Goal: Task Accomplishment & Management: Use online tool/utility

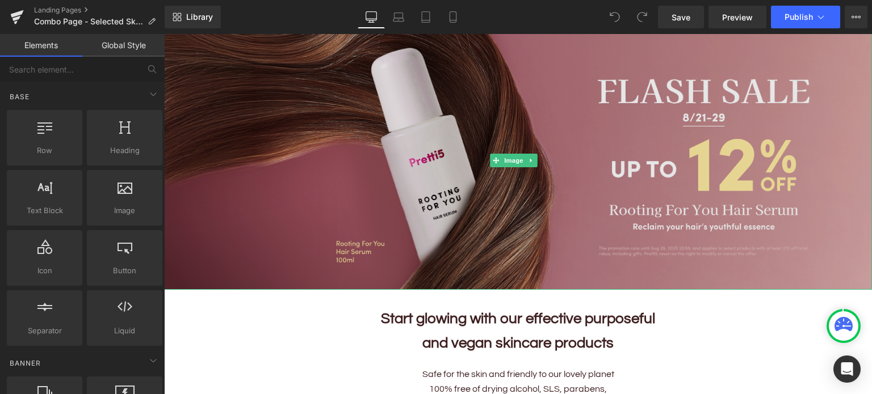
scroll to position [95, 0]
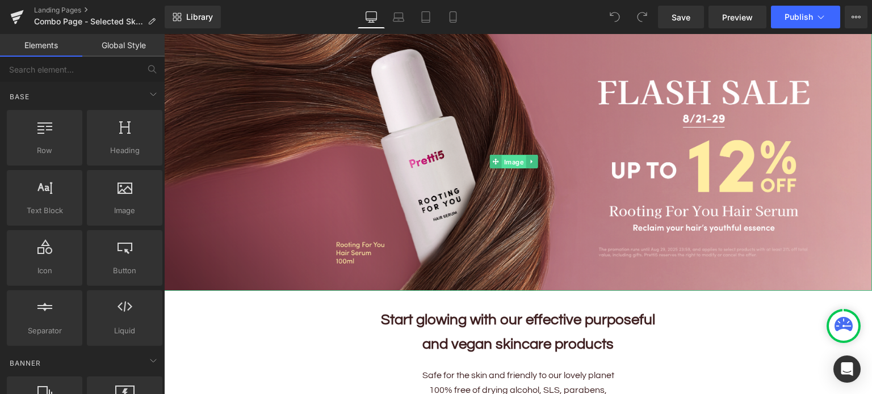
click at [516, 157] on span "Image" at bounding box center [514, 163] width 24 height 14
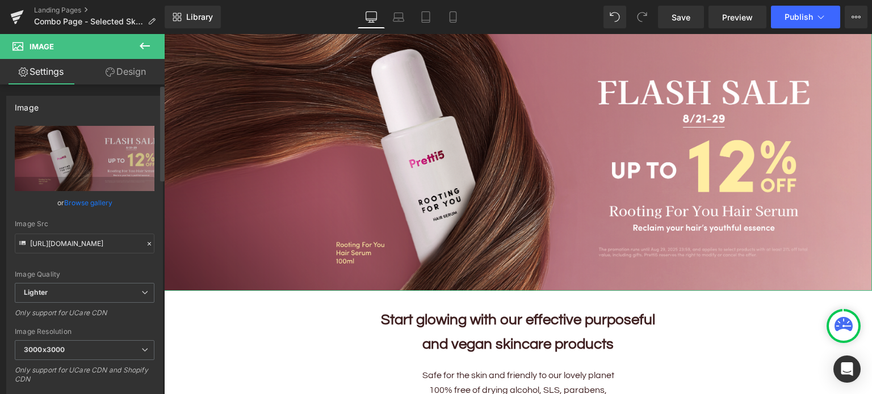
click at [103, 202] on link "Browse gallery" at bounding box center [88, 203] width 48 height 20
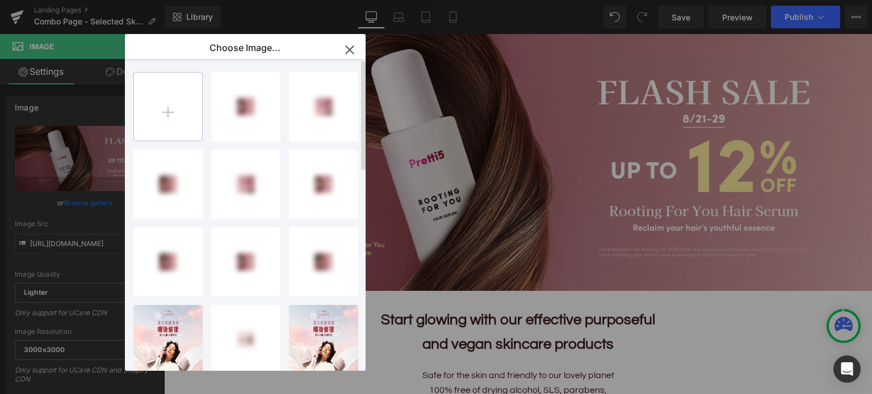
click at [162, 102] on input "file" at bounding box center [168, 107] width 68 height 68
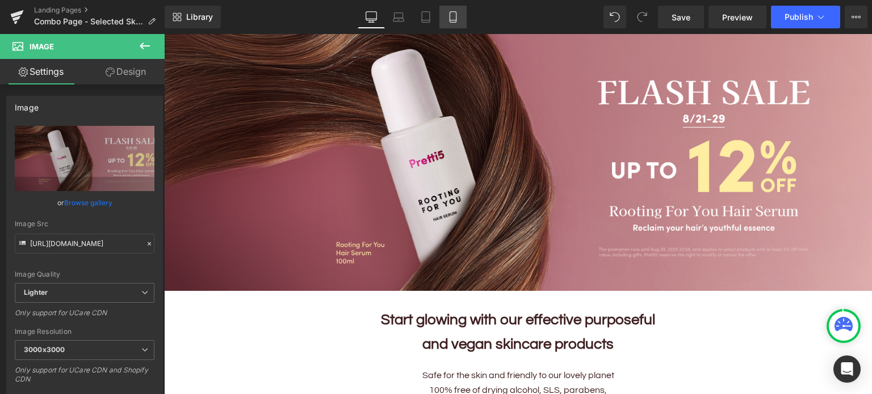
click at [464, 18] on link "Mobile" at bounding box center [452, 17] width 27 height 23
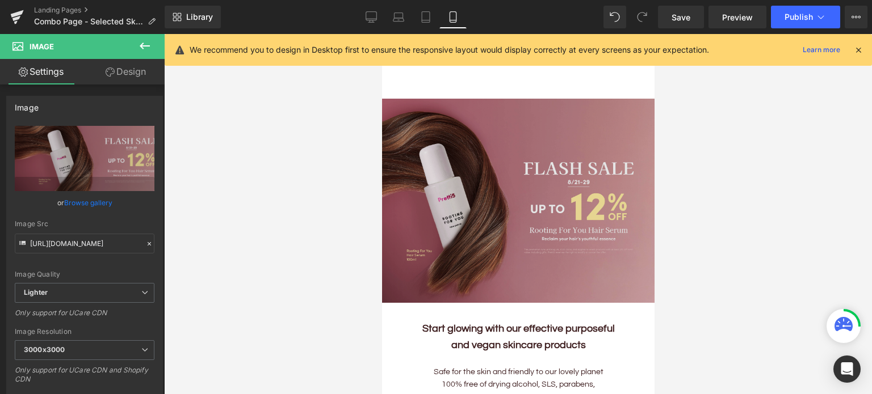
scroll to position [0, 0]
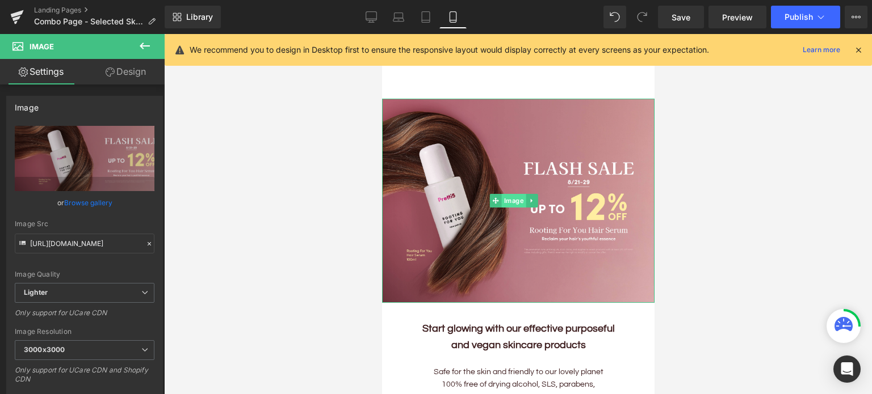
click at [510, 195] on span "Image" at bounding box center [513, 201] width 24 height 14
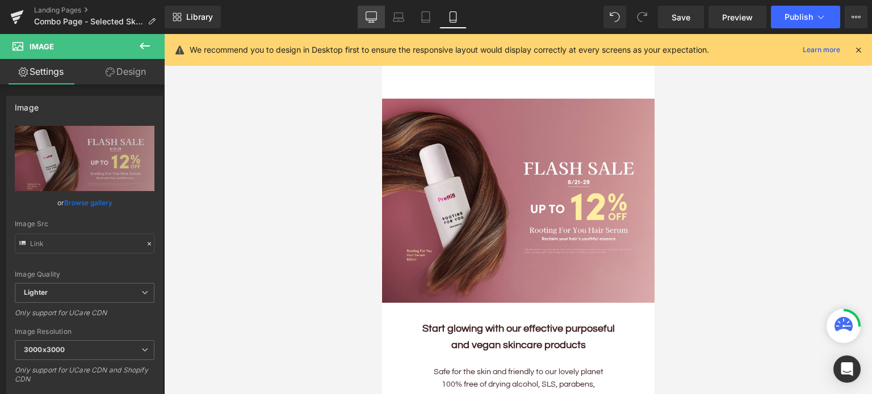
click at [367, 13] on icon at bounding box center [371, 16] width 11 height 9
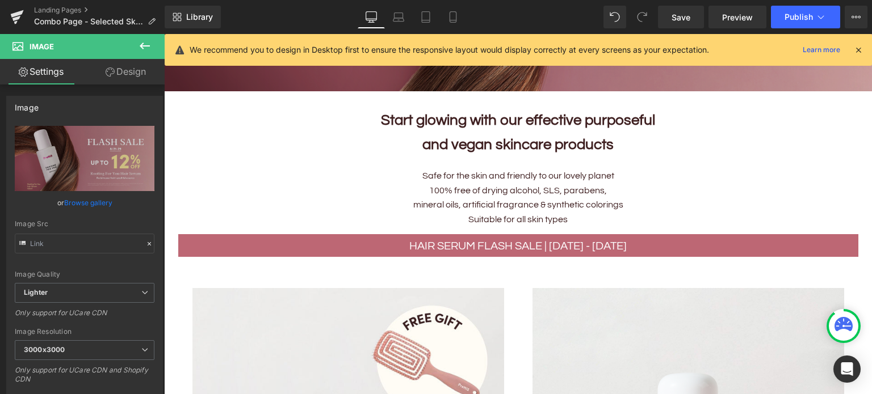
scroll to position [311, 0]
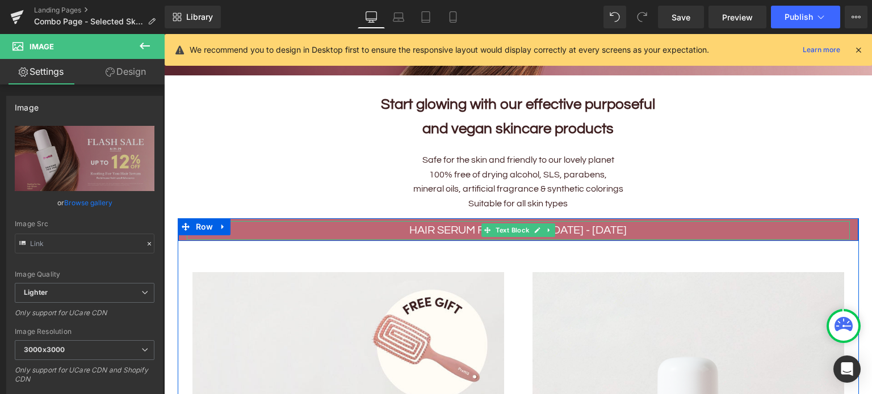
click at [440, 229] on p "HAIR SERUM FLASH SALE | 21 - 29 AUG" at bounding box center [518, 230] width 663 height 19
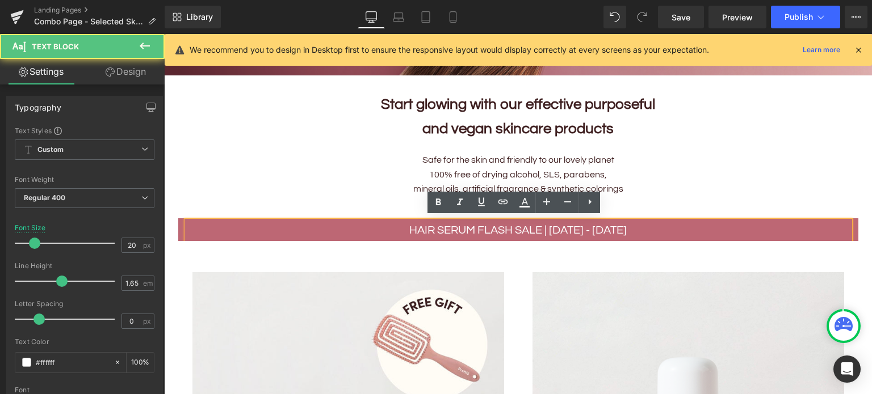
click at [411, 226] on p "HAIR SERUM FLASH SALE | 21 - 29 AUG" at bounding box center [518, 230] width 663 height 19
click at [553, 228] on p "HAIR SERUM FLASH SALE | 21 - 29 AUG" at bounding box center [518, 230] width 663 height 19
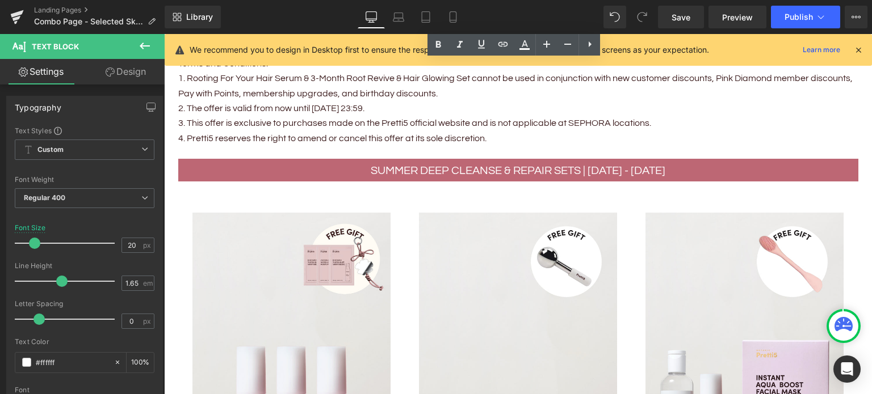
scroll to position [1056, 0]
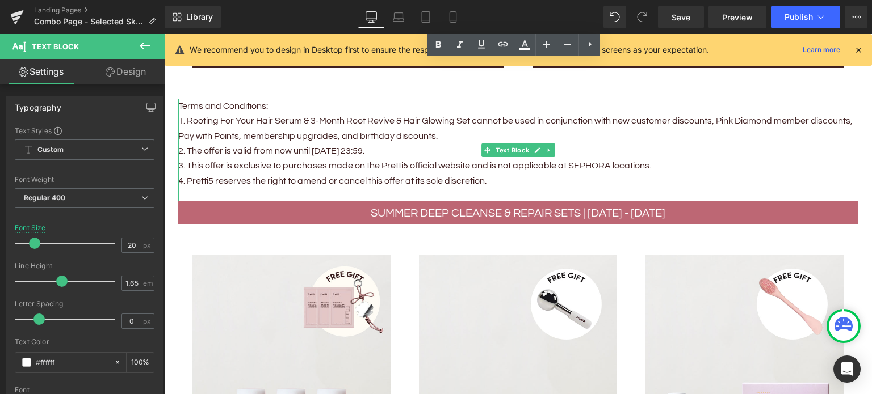
click at [258, 120] on p "1. Rooting For Your Hair Serum & 3-Month Root Revive & Hair Glowing Set cannot …" at bounding box center [518, 129] width 680 height 30
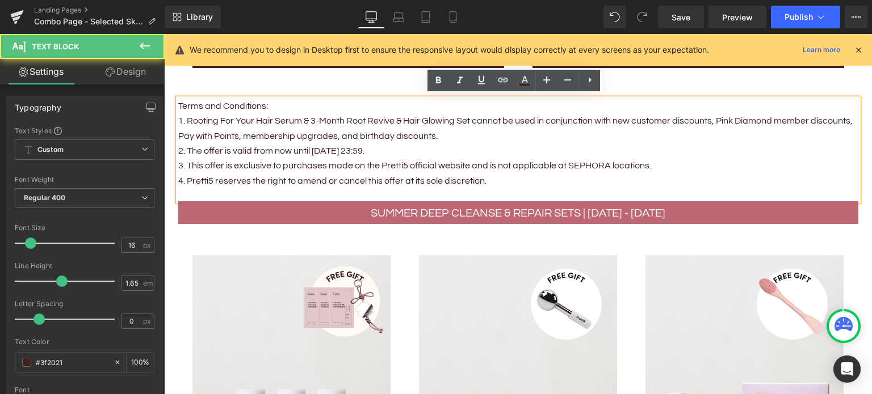
click at [184, 119] on p "1. Rooting For Your Hair Serum & 3-Month Root Revive & Hair Glowing Set cannot …" at bounding box center [518, 129] width 680 height 30
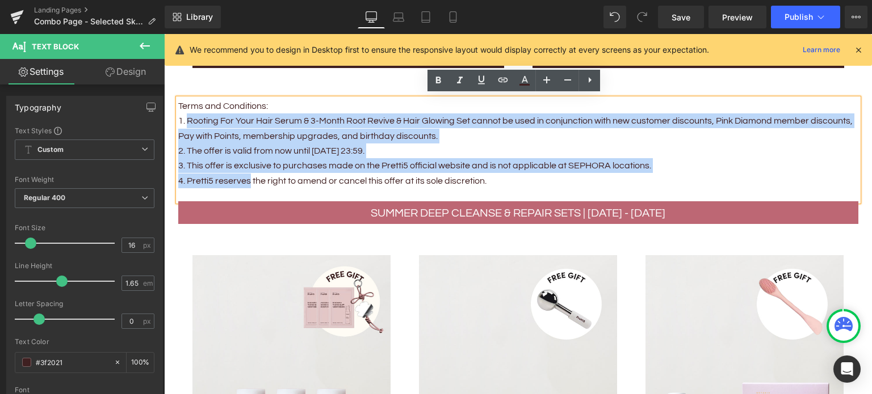
drag, startPoint x: 184, startPoint y: 119, endPoint x: 235, endPoint y: 176, distance: 76.8
click at [235, 176] on div "Terms and Conditions: 1. Rooting For Your Hair Serum & 3-Month Root Revive & Ha…" at bounding box center [518, 150] width 680 height 103
click at [311, 150] on p "2. The offer is valid from now until Aug 29, 23:59." at bounding box center [518, 151] width 680 height 15
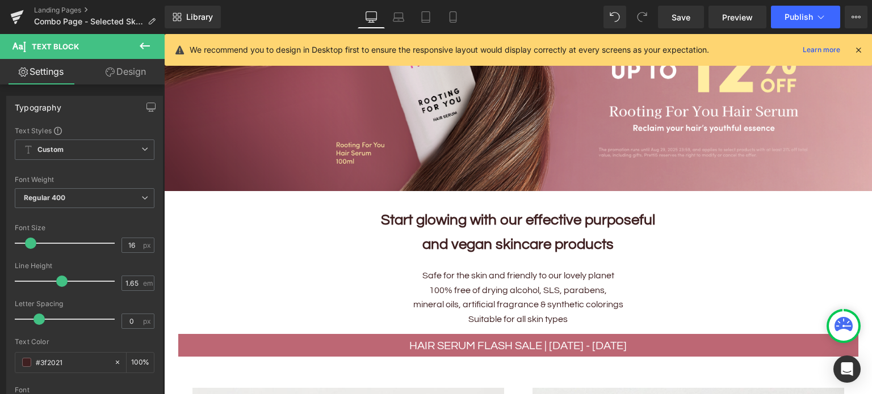
scroll to position [195, 0]
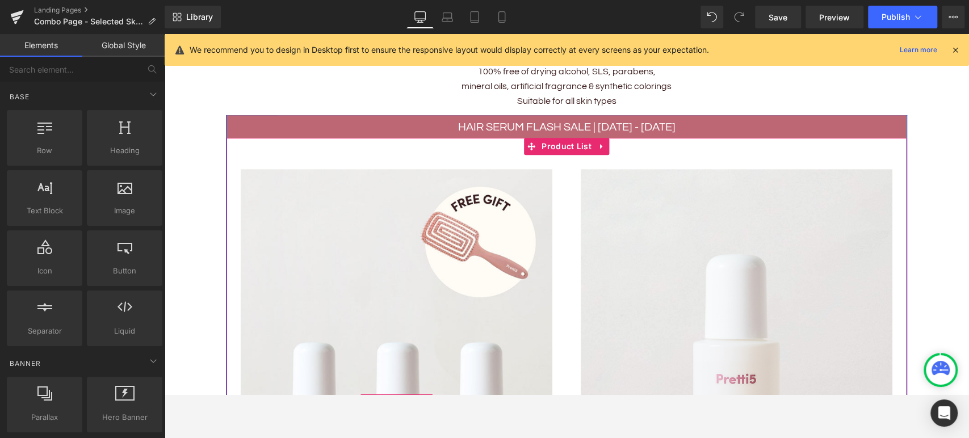
scroll to position [486, 0]
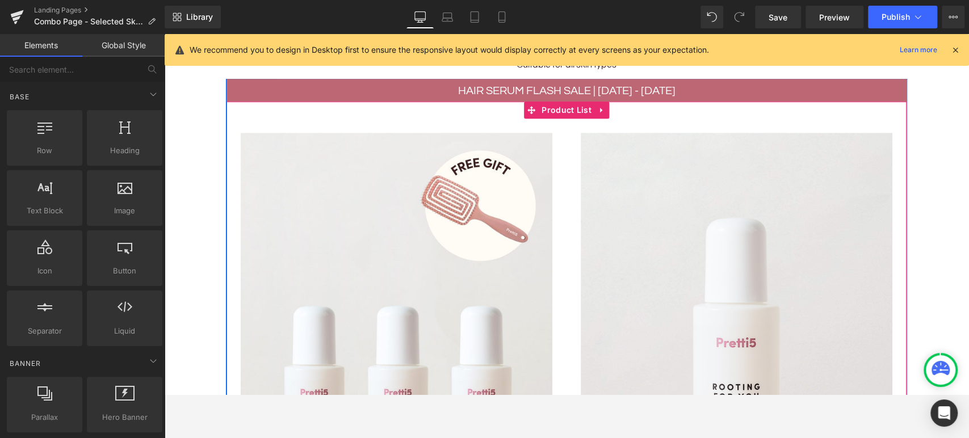
click at [566, 159] on div "Sale Off (P) Image ROOTING FOR YOU HAIR SERUM (P) Title $0 $498.00 -49700% OFF" at bounding box center [736, 403] width 340 height 569
click at [553, 103] on span "Product List" at bounding box center [567, 110] width 56 height 17
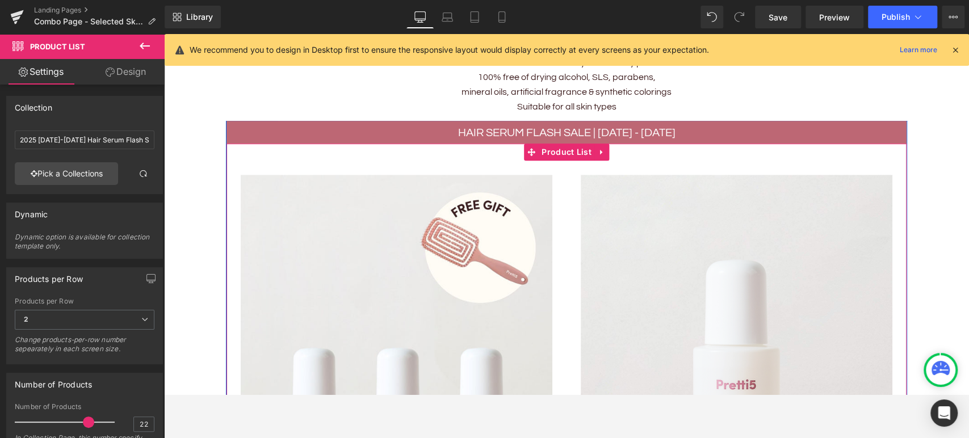
scroll to position [443, 0]
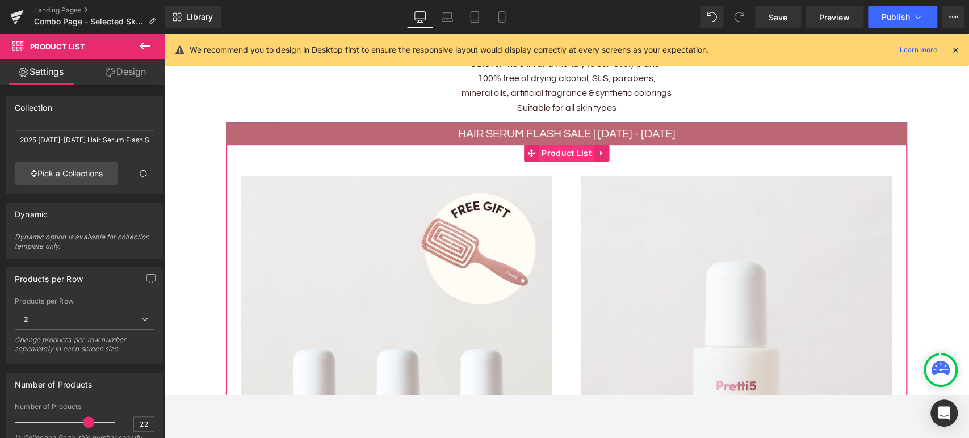
click at [561, 145] on span "Product List" at bounding box center [567, 153] width 56 height 17
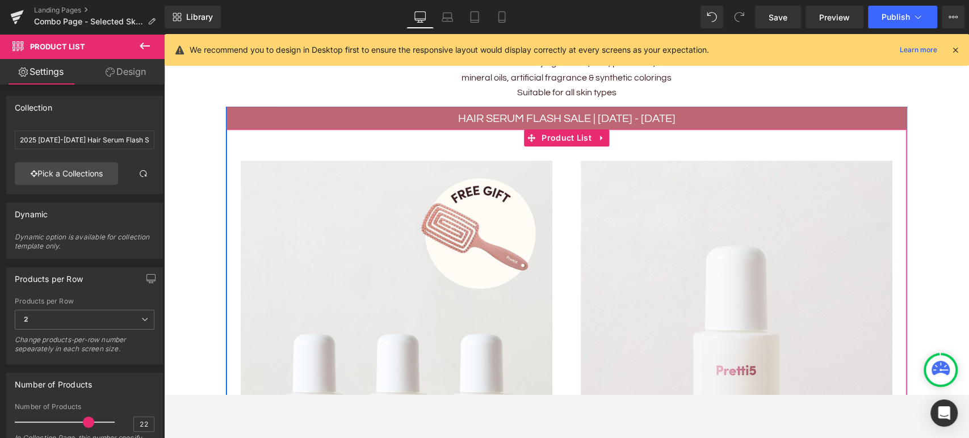
scroll to position [459, 0]
click at [560, 153] on div "Sale Off (P) Image 3-MONTH ROOT REVIVE & HAIR GLOWING SET (P) Title $0 $1,494.0…" at bounding box center [396, 430] width 340 height 569
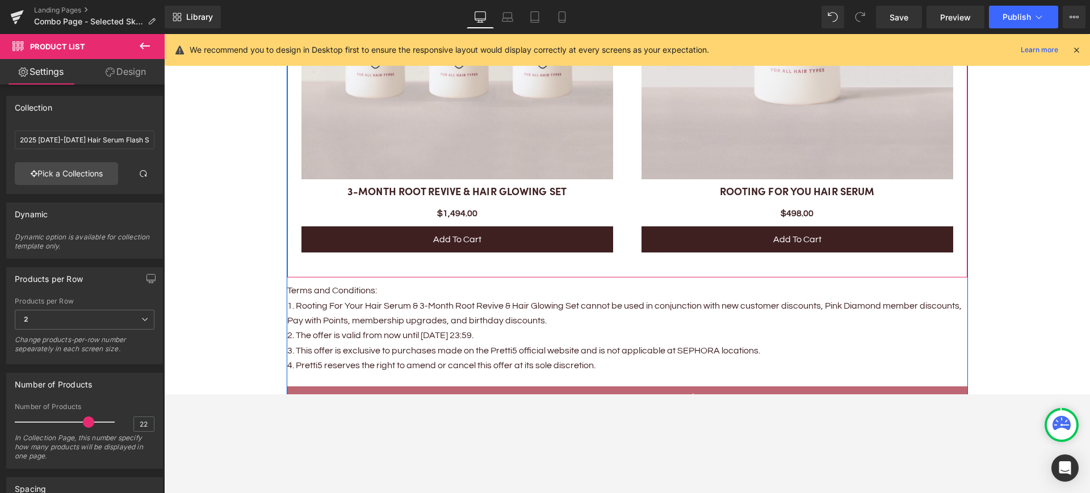
scroll to position [951, 0]
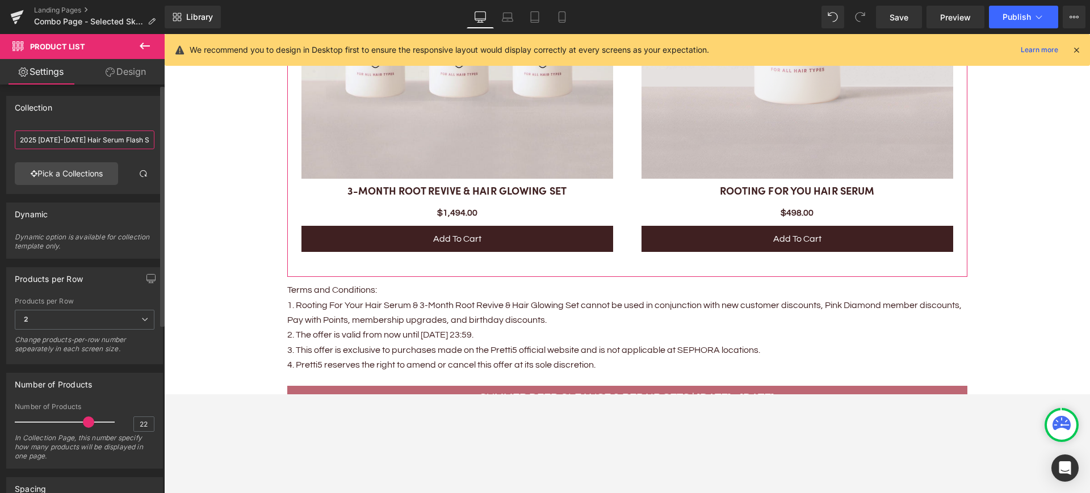
click at [86, 140] on input "2025 21-29 AUG Hair Serum Flash Sale" at bounding box center [85, 140] width 140 height 19
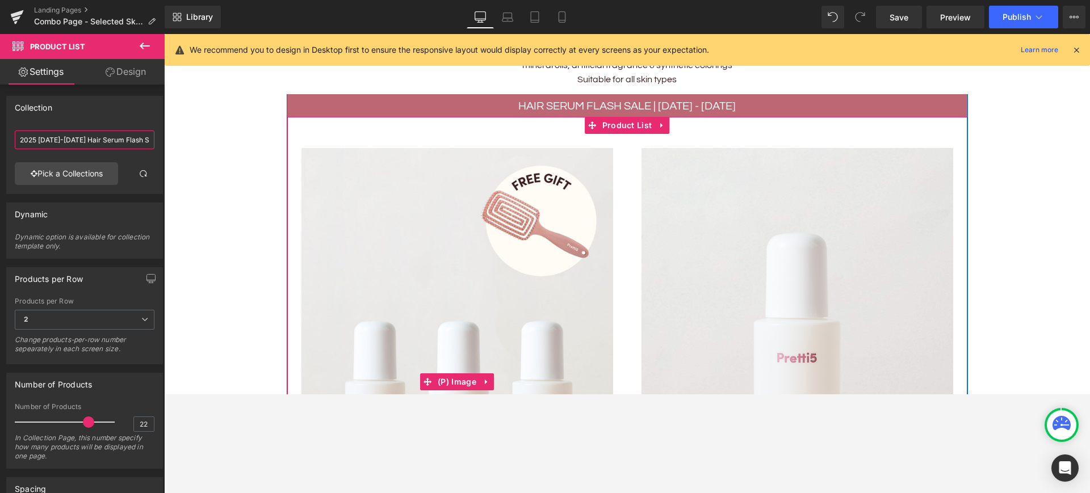
scroll to position [501, 0]
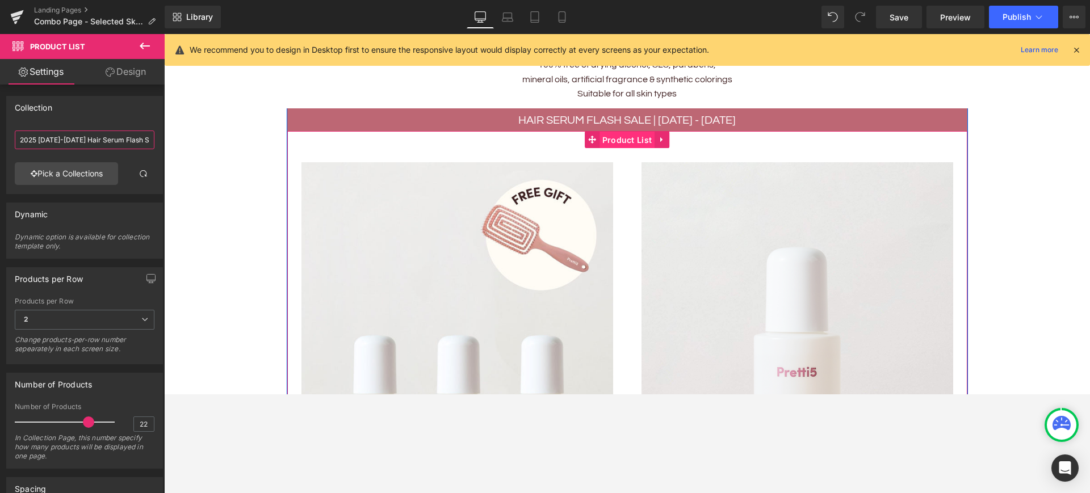
click at [622, 135] on span "Product List" at bounding box center [627, 140] width 56 height 17
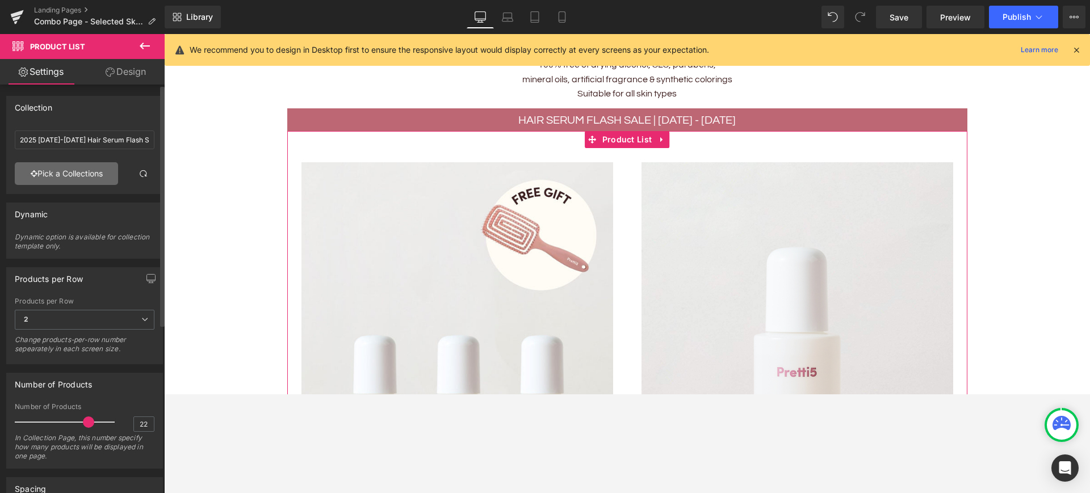
click at [89, 177] on link "Pick a Collections" at bounding box center [66, 173] width 103 height 23
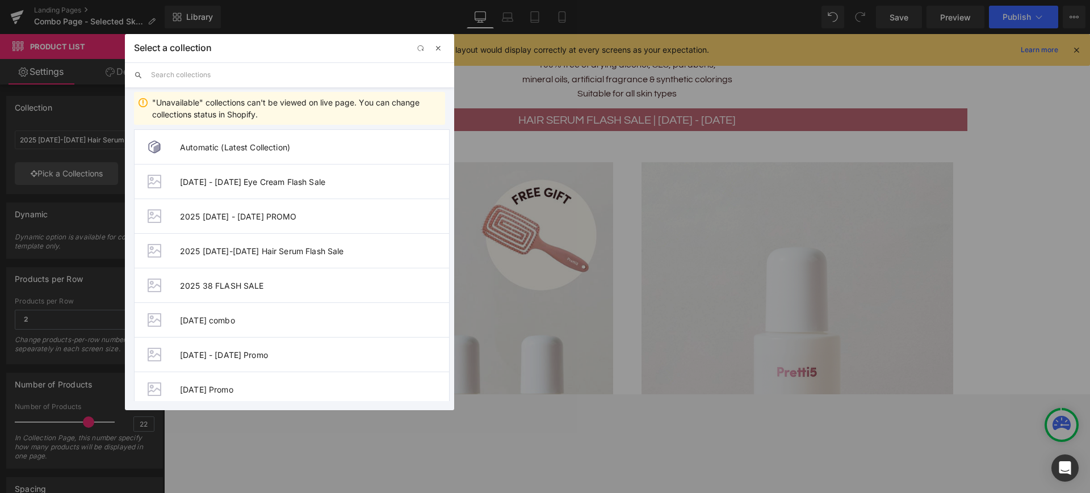
click at [442, 46] on span "button" at bounding box center [438, 48] width 9 height 9
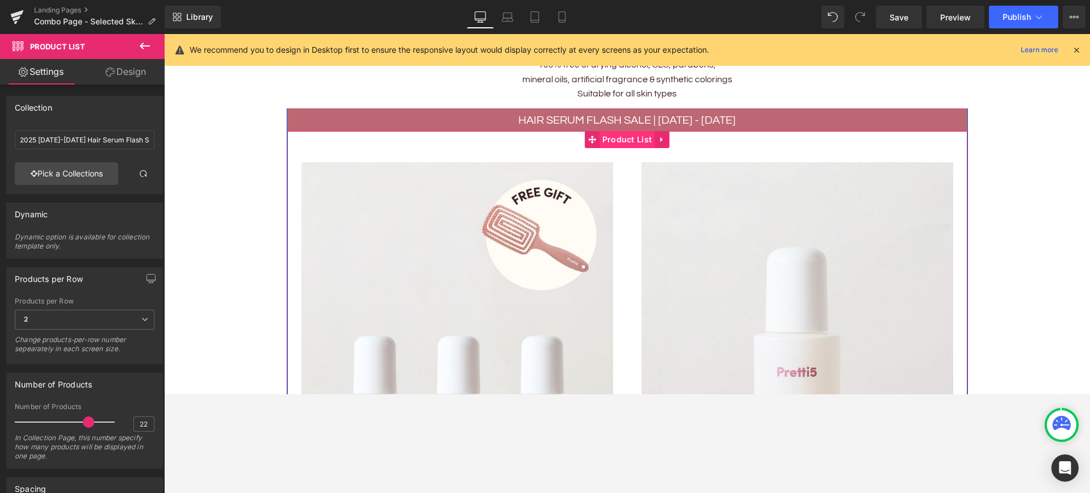
click at [611, 139] on span "Product List" at bounding box center [627, 139] width 56 height 17
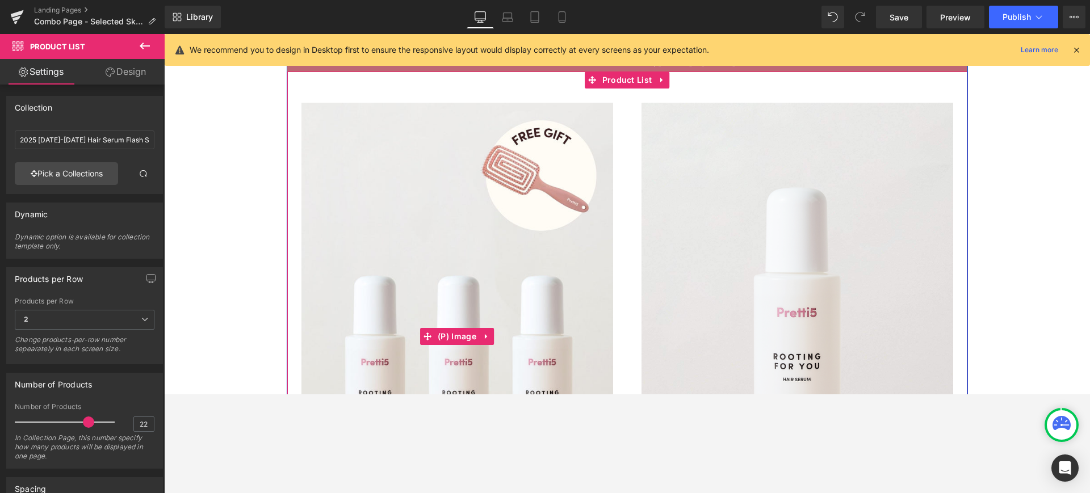
scroll to position [562, 0]
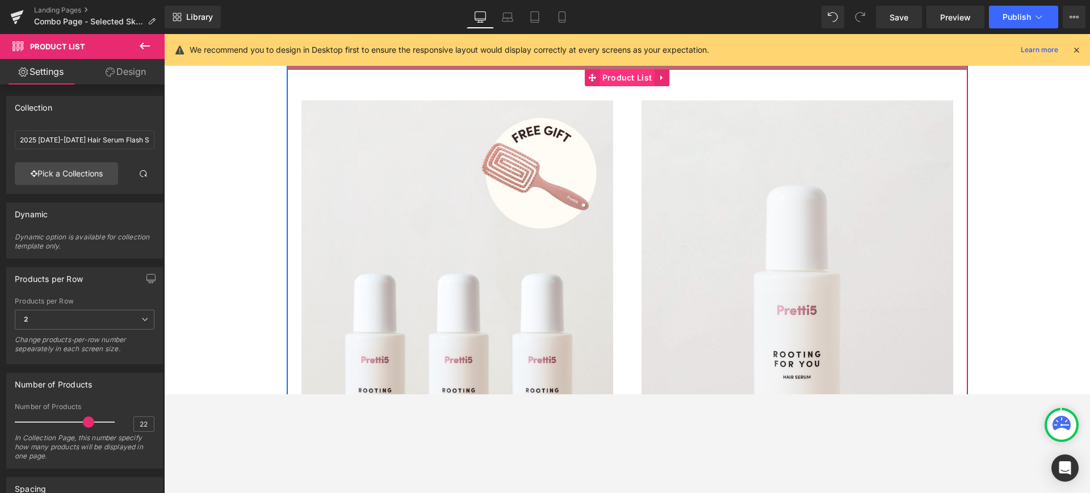
click at [623, 74] on span "Product List" at bounding box center [627, 77] width 56 height 17
click at [621, 73] on span "Product List" at bounding box center [627, 77] width 56 height 17
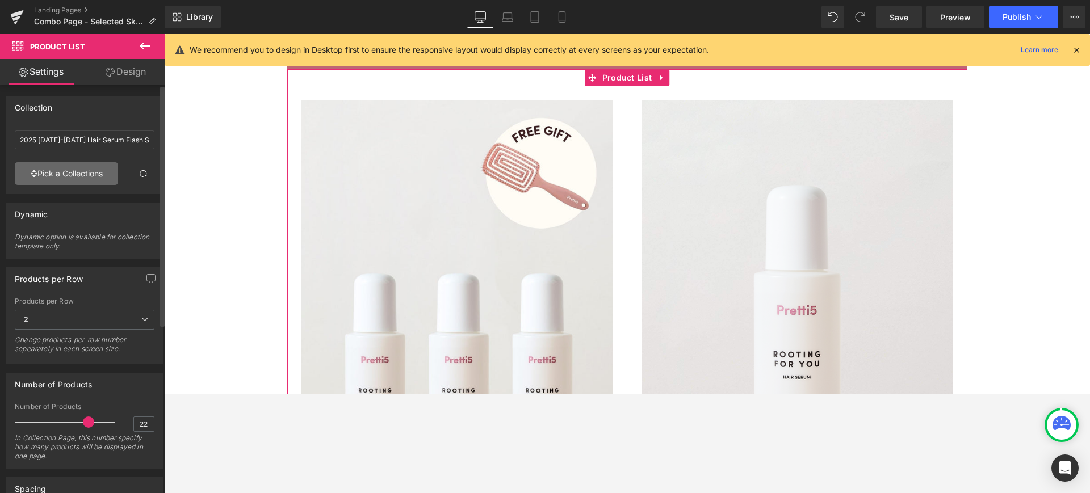
click at [74, 177] on link "Pick a Collections" at bounding box center [66, 173] width 103 height 23
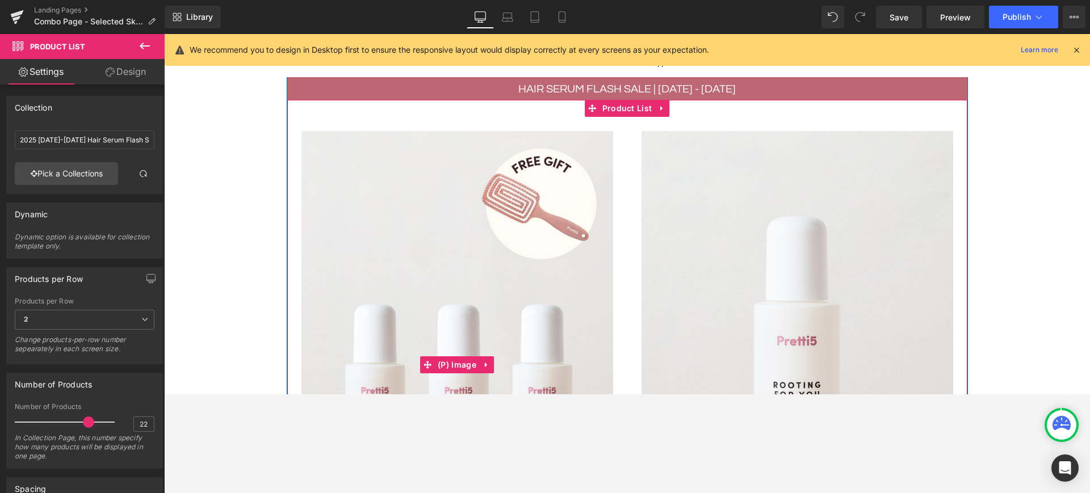
scroll to position [530, 0]
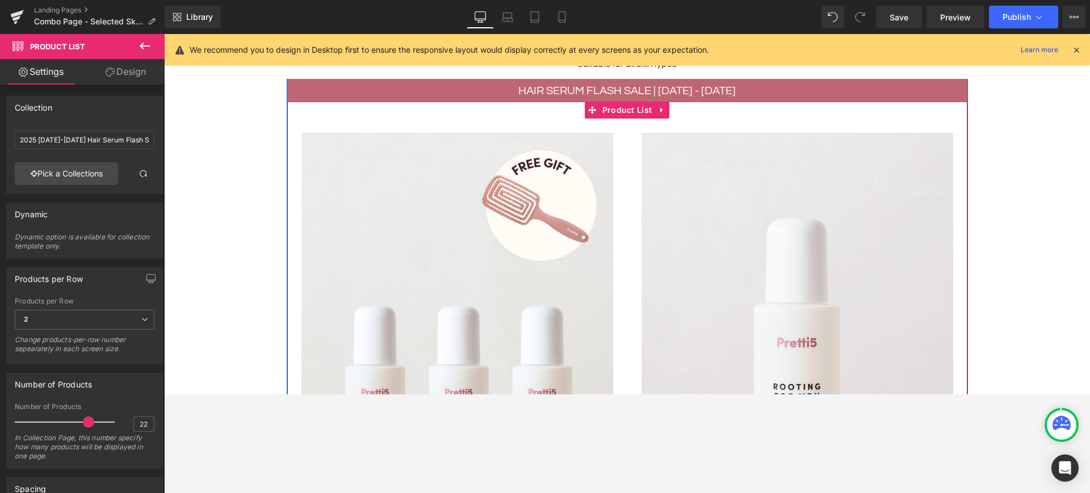
click at [610, 178] on div "Sale Off (P) Image 3-MONTH ROOT REVIVE & HAIR GLOWING SET (P) Title $0 $1,494.0…" at bounding box center [457, 403] width 340 height 569
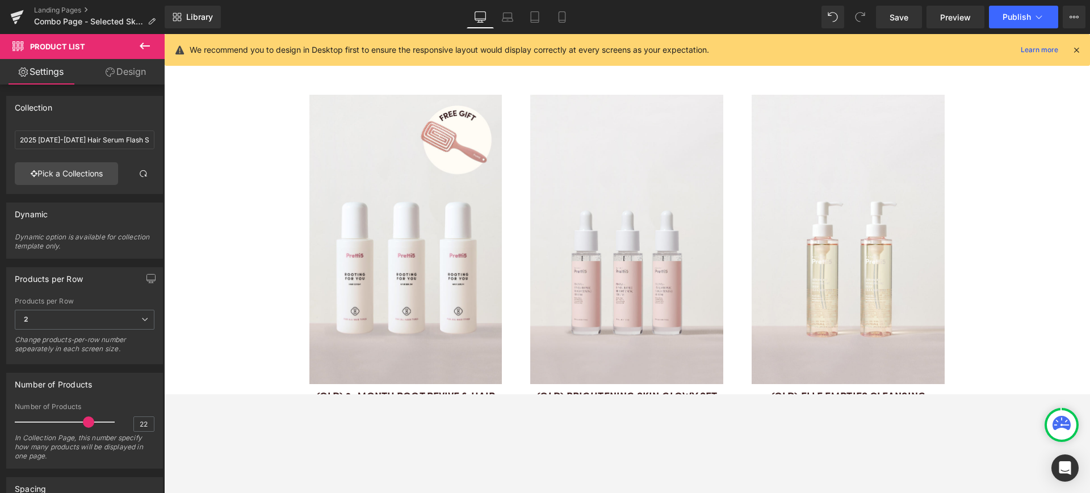
scroll to position [3173, 0]
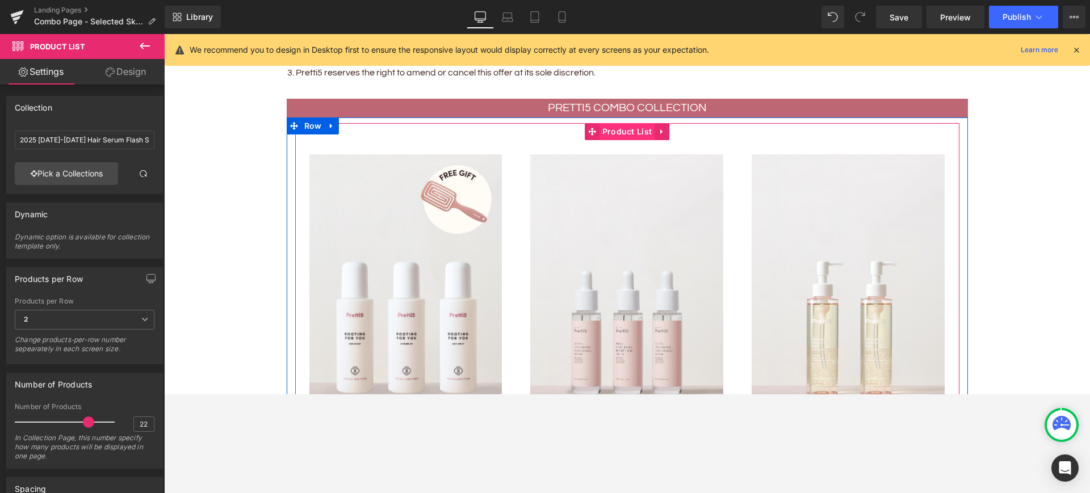
click at [619, 129] on span "Product List" at bounding box center [627, 131] width 56 height 17
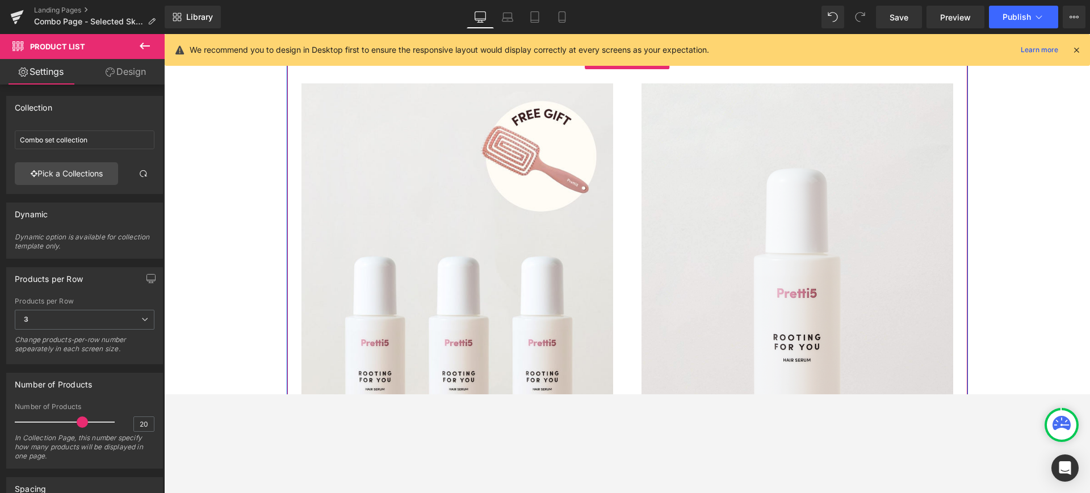
scroll to position [502, 0]
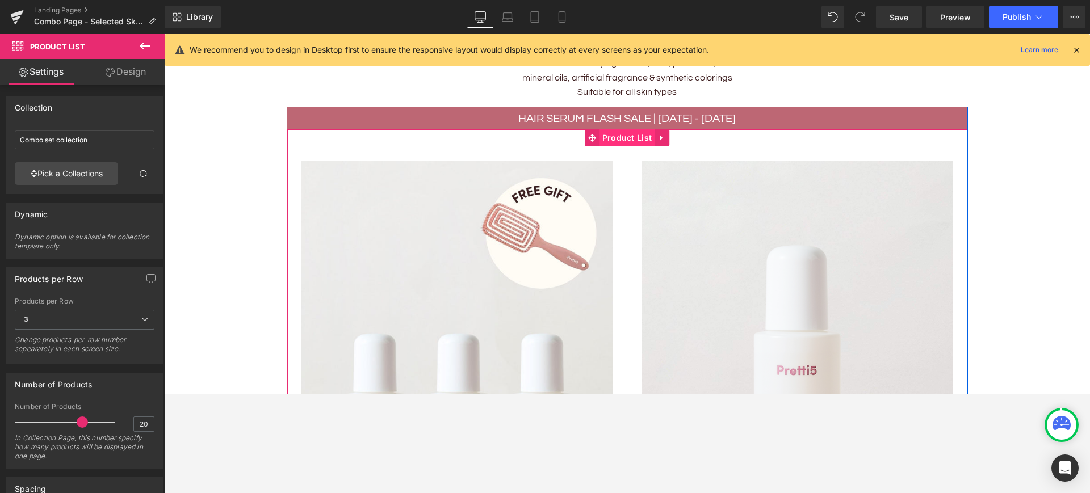
click at [618, 138] on span "Product List" at bounding box center [627, 137] width 56 height 17
click at [611, 137] on span "Product List" at bounding box center [627, 137] width 56 height 17
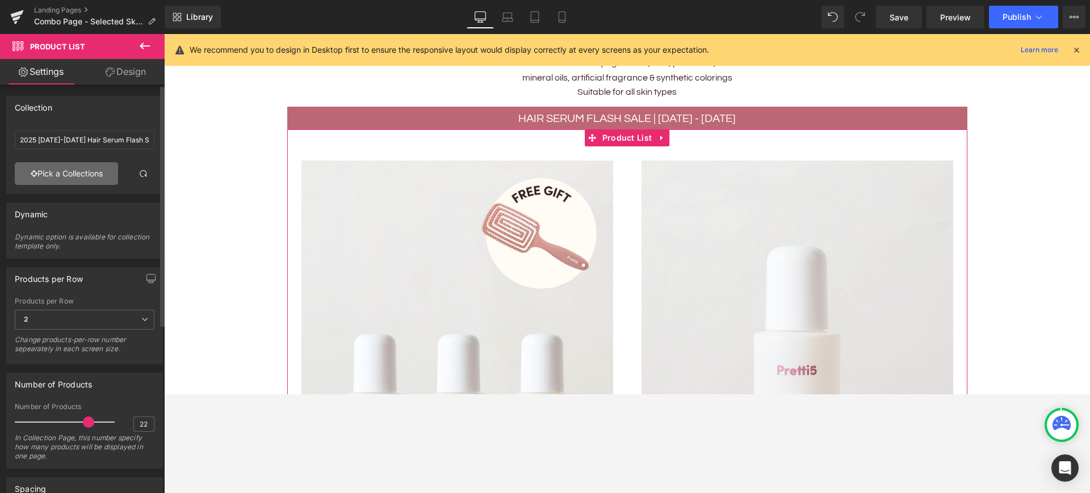
click at [91, 172] on link "Pick a Collections" at bounding box center [66, 173] width 103 height 23
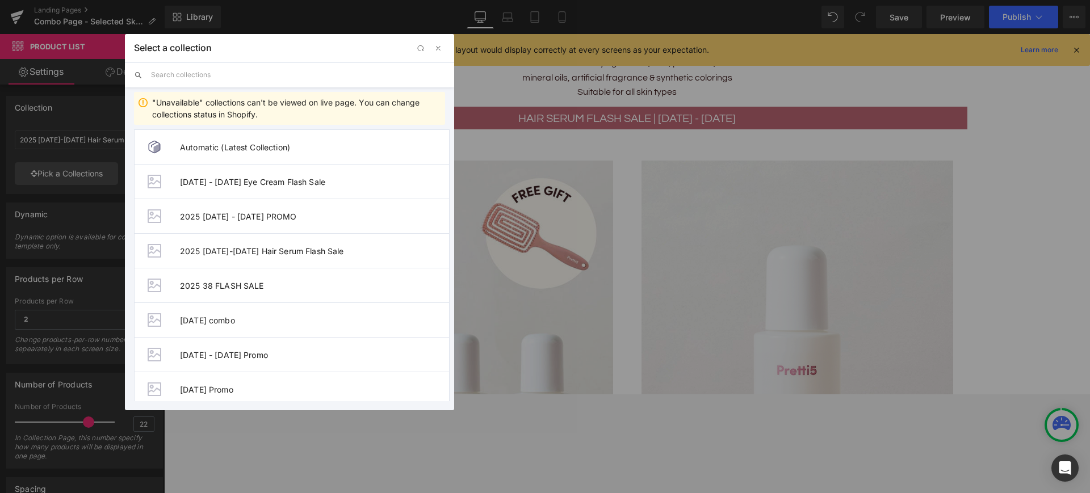
click at [338, 74] on input "text" at bounding box center [298, 74] width 294 height 25
paste input "SEP 2025 PROMO"
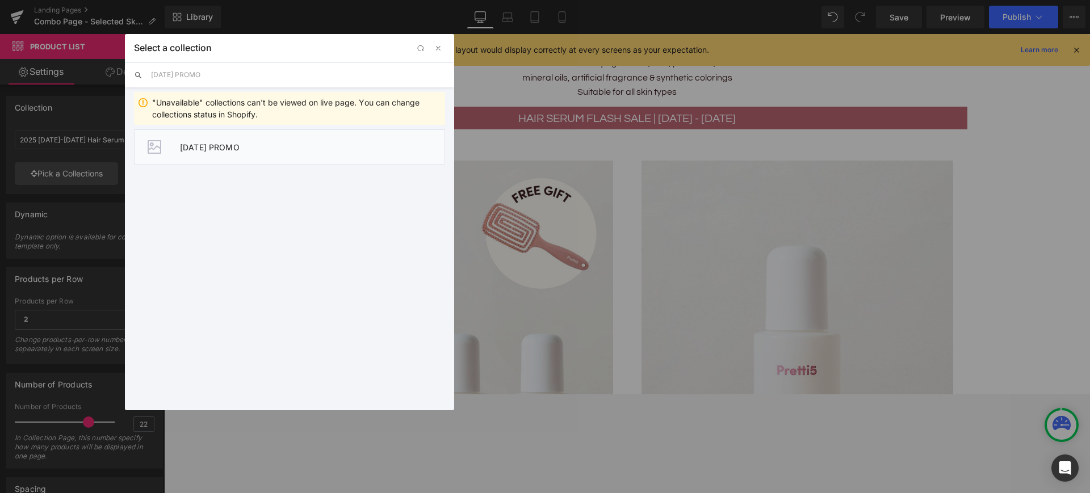
type input "SEP 2025 PROMO"
click at [255, 150] on span "SEP 2025 PROMO" at bounding box center [312, 147] width 264 height 10
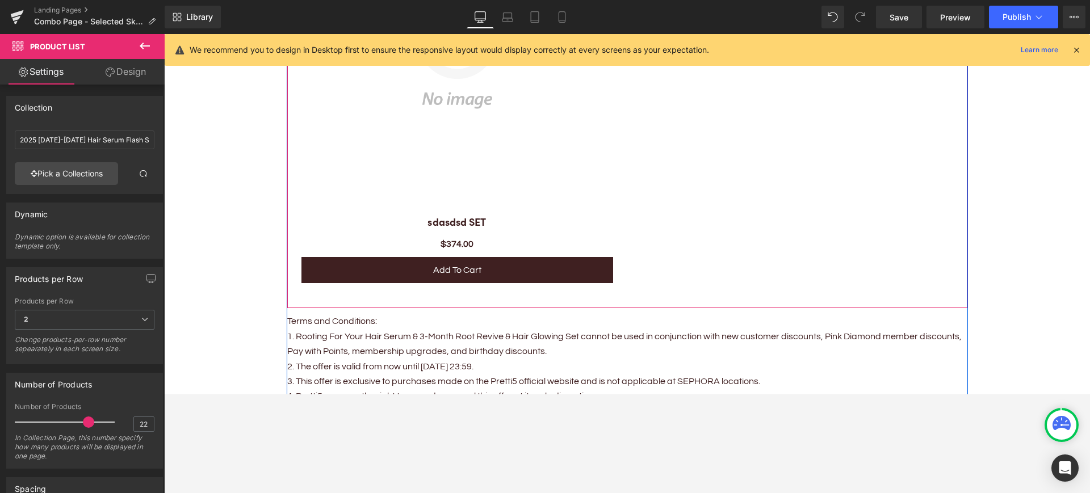
scroll to position [1367, 0]
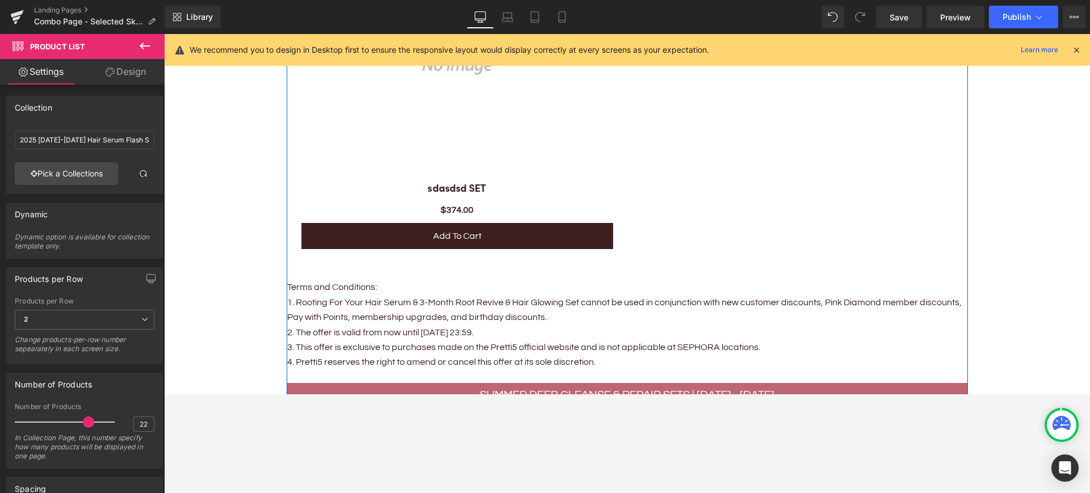
click at [408, 299] on p "1. Rooting For Your Hair Serum & 3-Month Root Revive & Hair Glowing Set cannot …" at bounding box center [627, 310] width 680 height 30
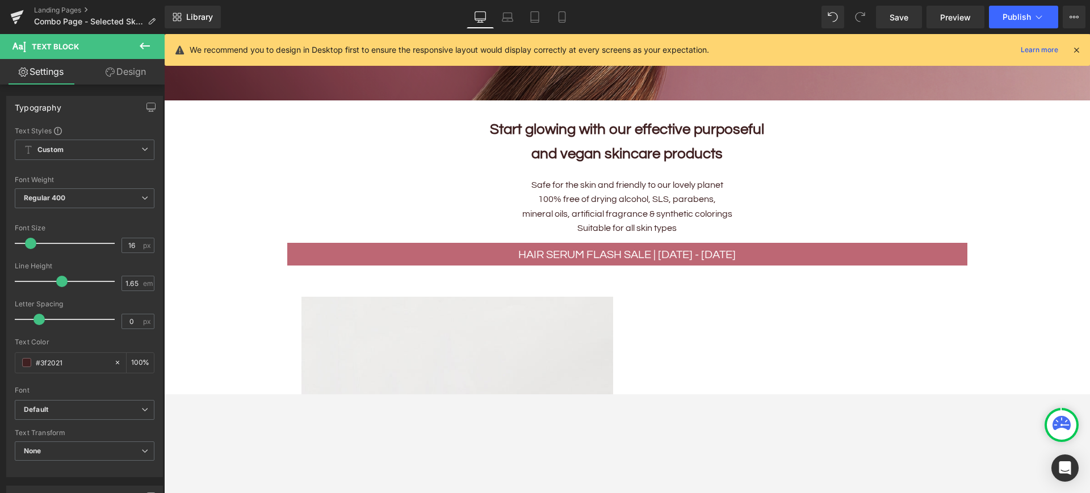
scroll to position [410, 0]
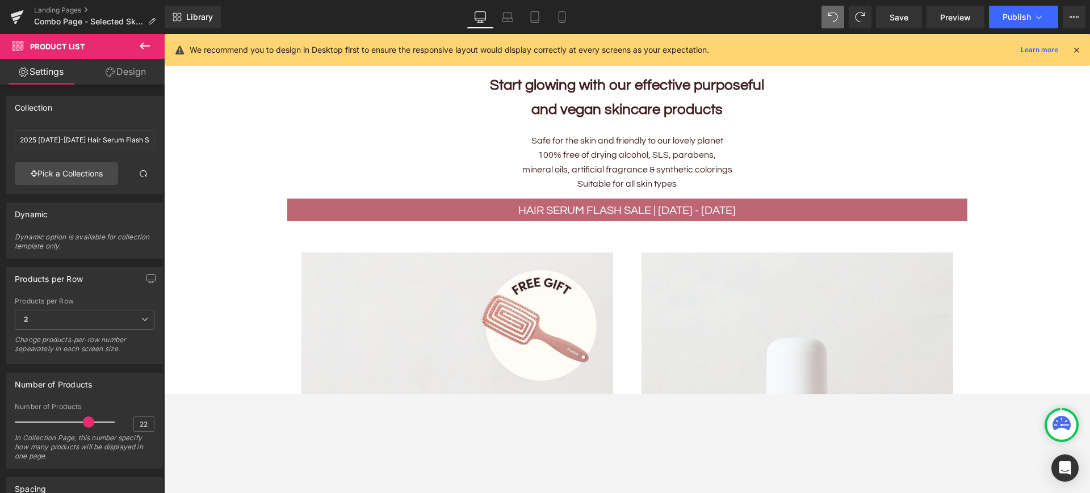
click at [777, 20] on div "Library Desktop Desktop Laptop Tablet Mobile Save Preview Publish Scheduled Vie…" at bounding box center [627, 17] width 925 height 23
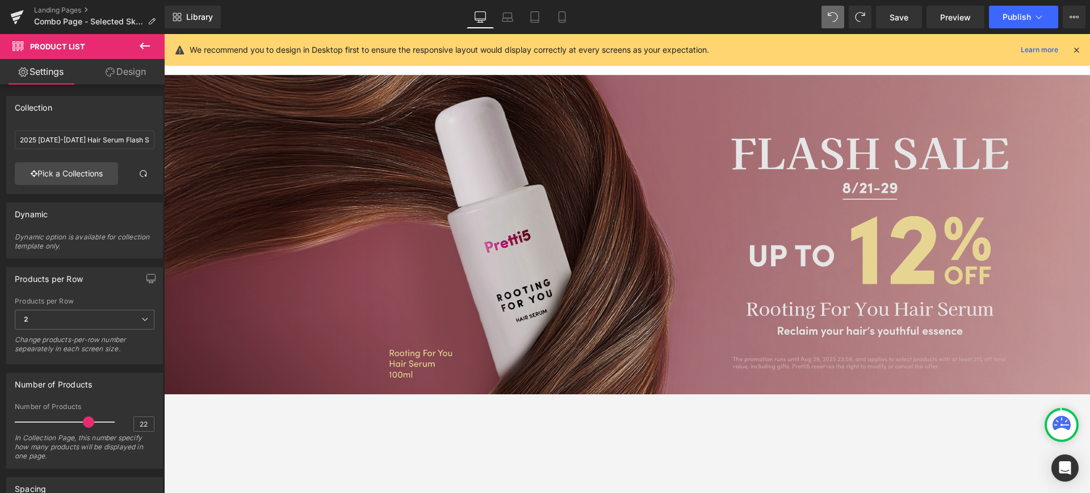
scroll to position [0, 0]
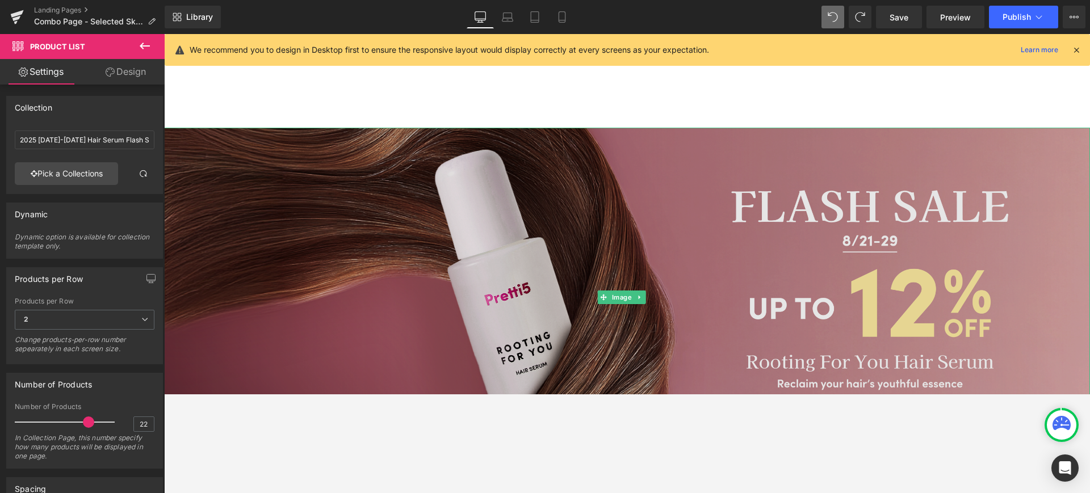
click at [629, 258] on img at bounding box center [627, 297] width 926 height 338
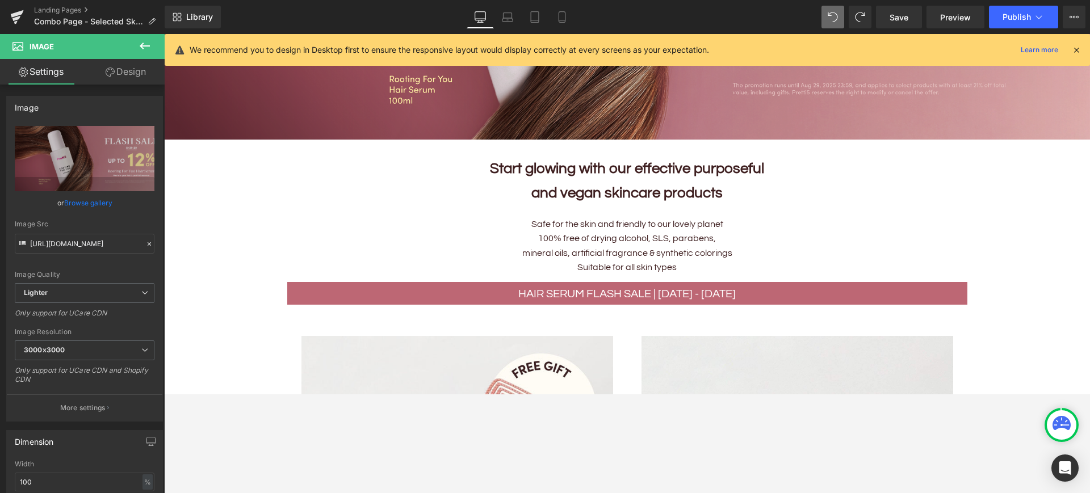
scroll to position [328, 0]
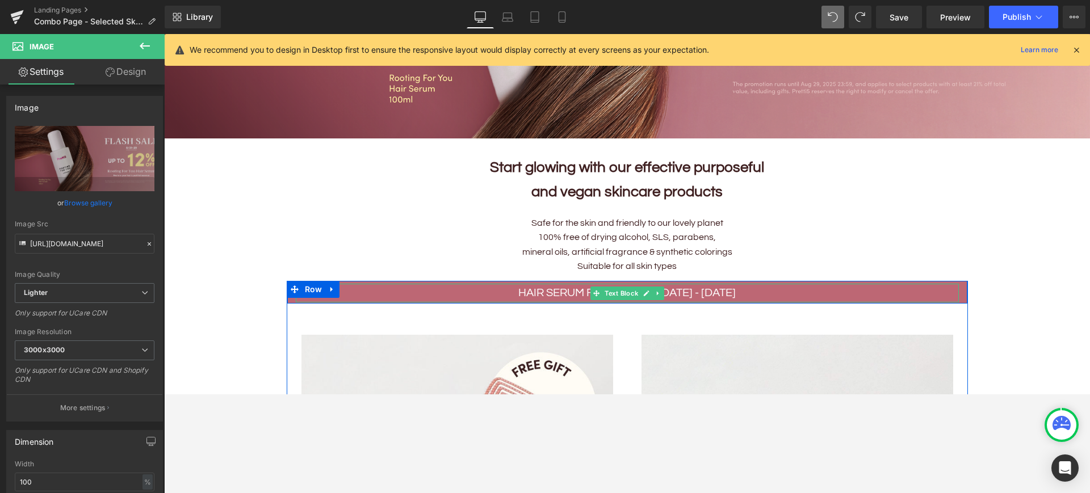
click at [538, 293] on p "HAIR SERUM FLASH SALE | 21 - 29 AUG" at bounding box center [627, 293] width 663 height 19
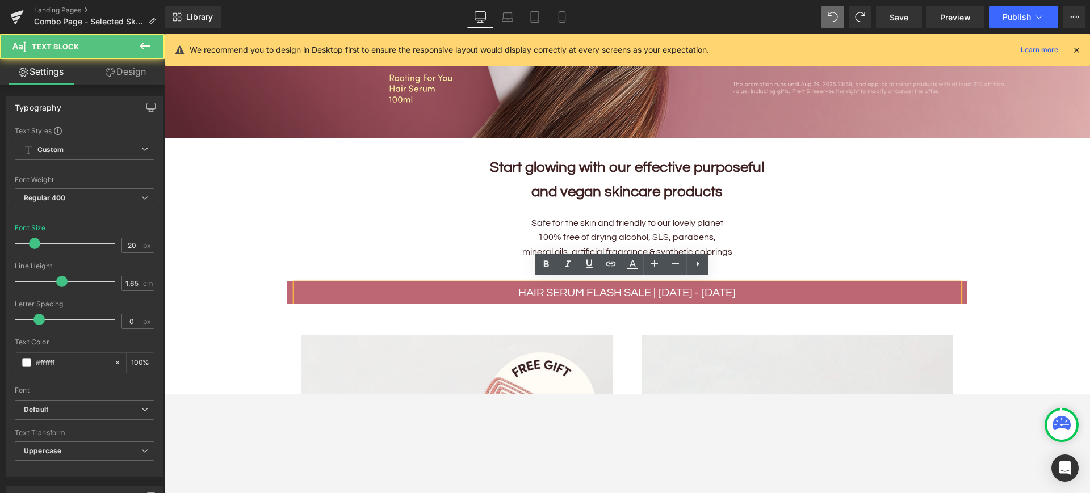
click at [670, 289] on p "HAIR SERUM FLASH SALE | 21 - 29 AUG" at bounding box center [627, 293] width 663 height 19
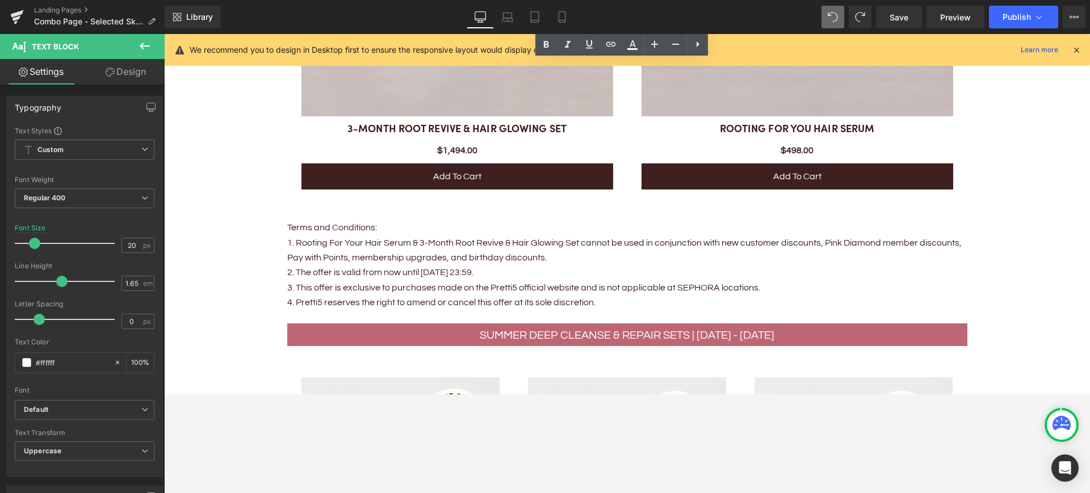
scroll to position [1042, 0]
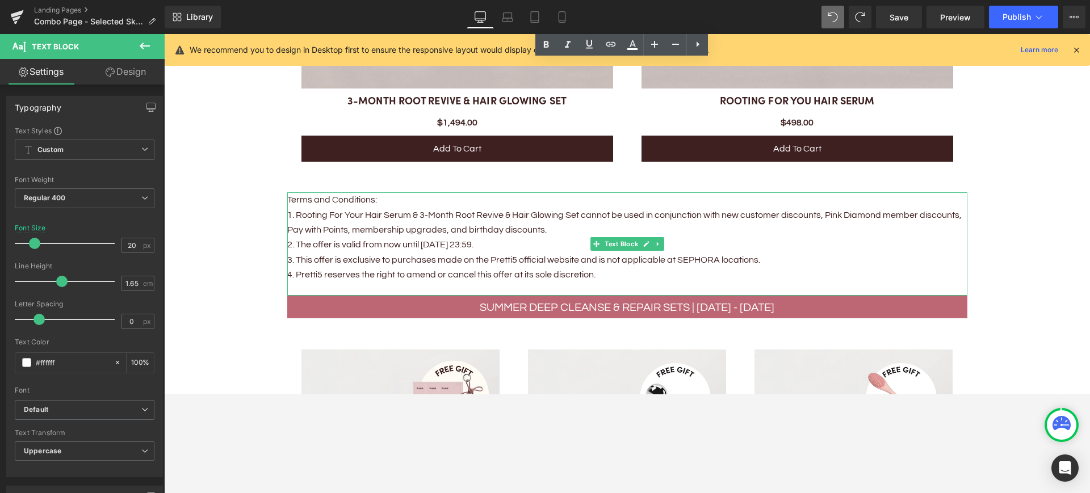
click at [439, 232] on p "1. Rooting For Your Hair Serum & 3-Month Root Revive & Hair Glowing Set cannot …" at bounding box center [627, 223] width 680 height 30
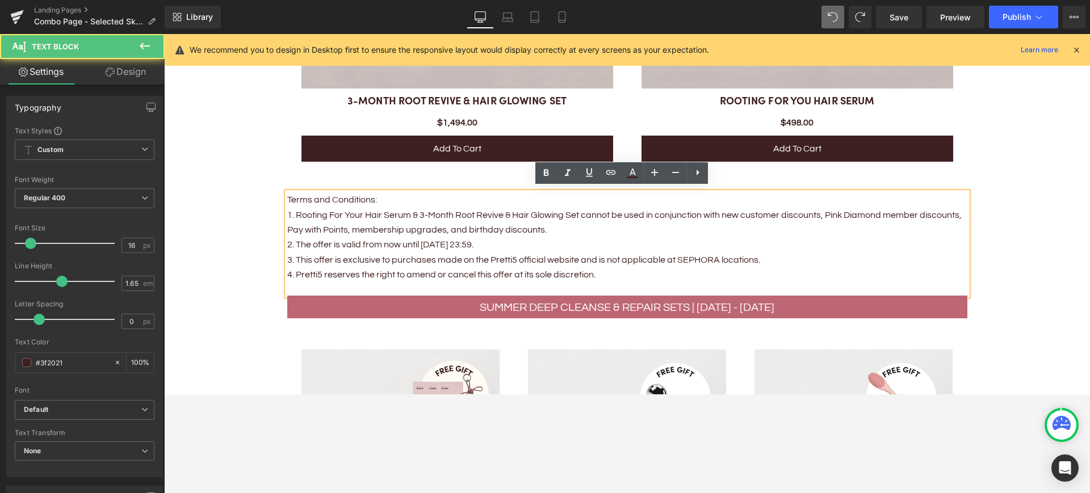
click at [429, 245] on p "2. The offer is valid from now until Aug 29, 23:59." at bounding box center [627, 244] width 680 height 15
drag, startPoint x: 558, startPoint y: 213, endPoint x: 426, endPoint y: 214, distance: 132.8
click at [425, 208] on p "1. Rooting For Your Hair Serum & 3-Month Root Revive & Hair Glowing Set cannot …" at bounding box center [627, 223] width 680 height 30
click at [412, 212] on p "1. Rooting For Your Hair Serum & 3-Month Root Revive & Hair Glowing Set cannot …" at bounding box center [627, 223] width 680 height 30
click at [556, 210] on p "1. Rooting For Your Hair Serum & 3-Month Root Revive & Hair Glowing Set cannot …" at bounding box center [627, 223] width 680 height 30
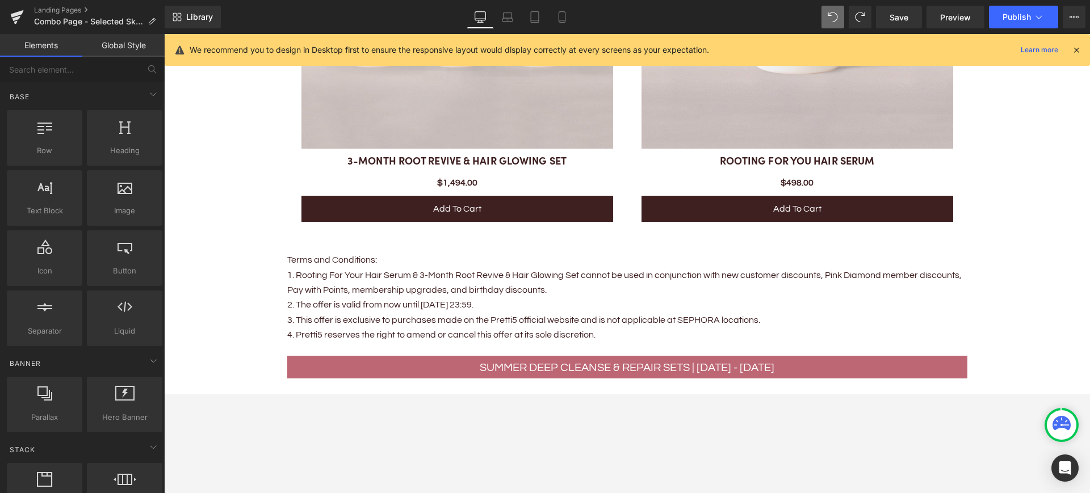
scroll to position [982, 0]
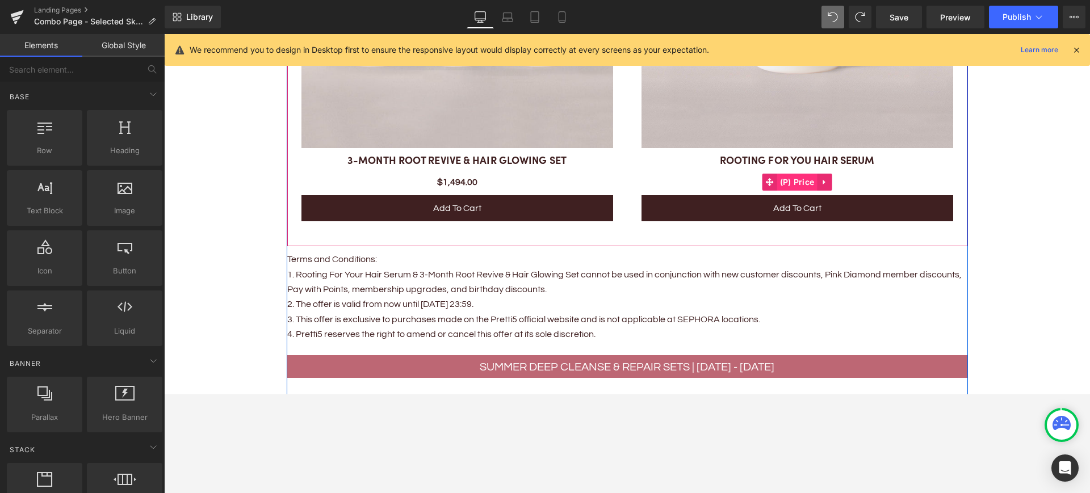
click at [790, 176] on span "(P) Price" at bounding box center [797, 182] width 40 height 17
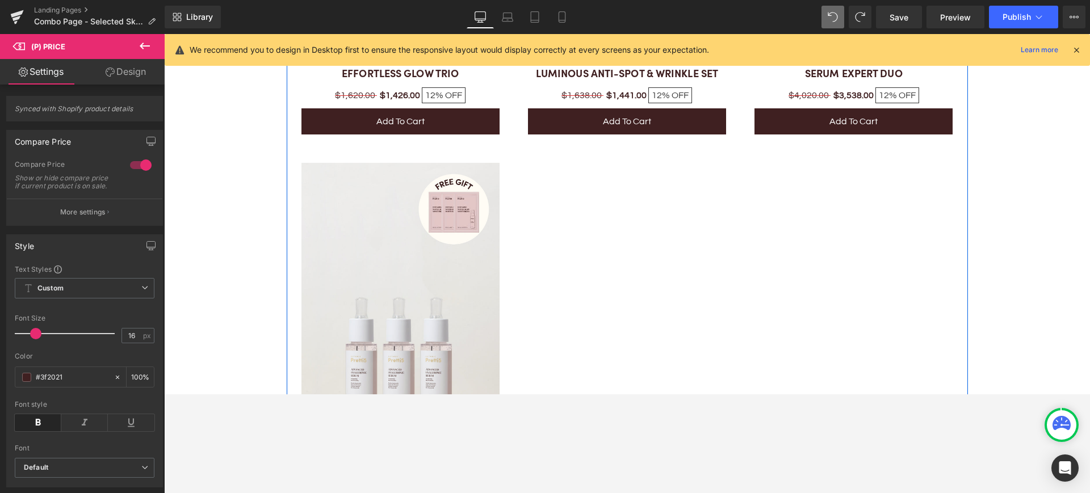
scroll to position [1976, 0]
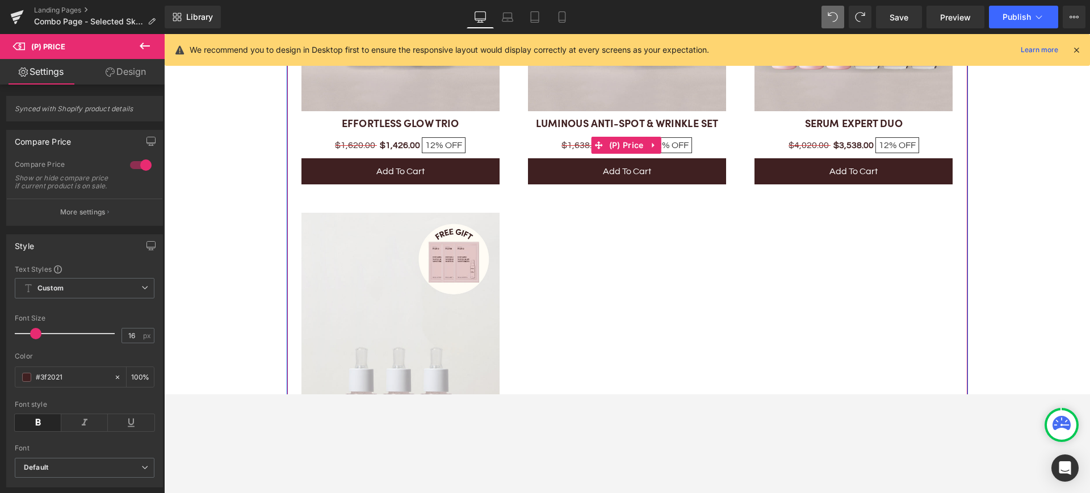
click at [672, 141] on span "OFF" at bounding box center [679, 145] width 17 height 9
click at [632, 137] on span "(P) Price" at bounding box center [626, 145] width 40 height 17
click at [390, 116] on span "(P) Title" at bounding box center [399, 124] width 37 height 17
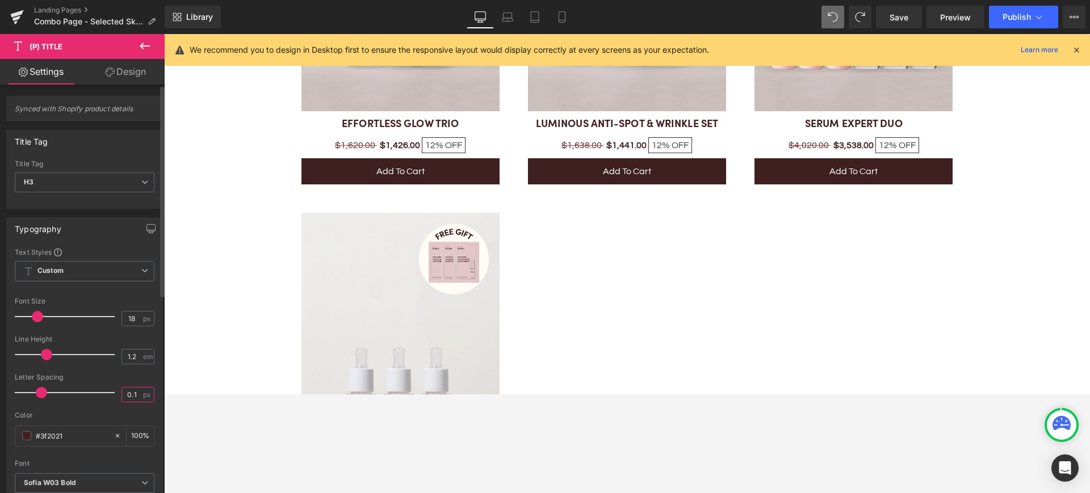
click at [127, 393] on input "0.1" at bounding box center [132, 395] width 20 height 14
type input "0.1"
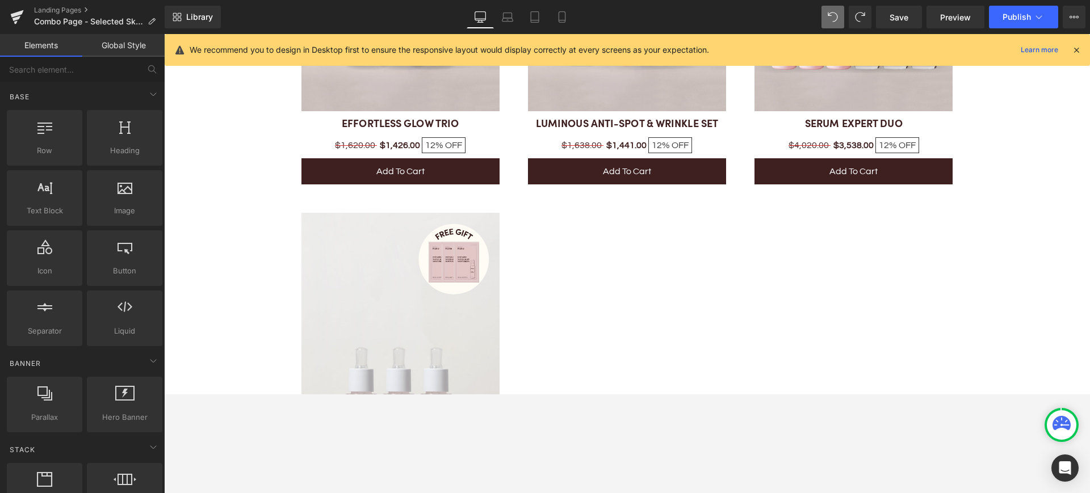
click at [871, 394] on div "Open Intercom Messenger" at bounding box center [1065, 468] width 30 height 30
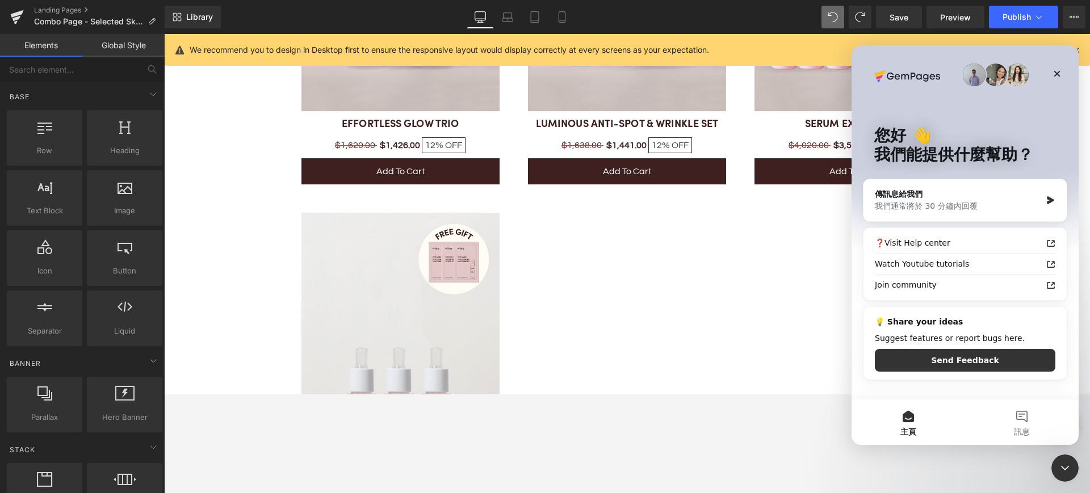
scroll to position [0, 0]
click at [871, 394] on button "訊息" at bounding box center [1022, 422] width 114 height 45
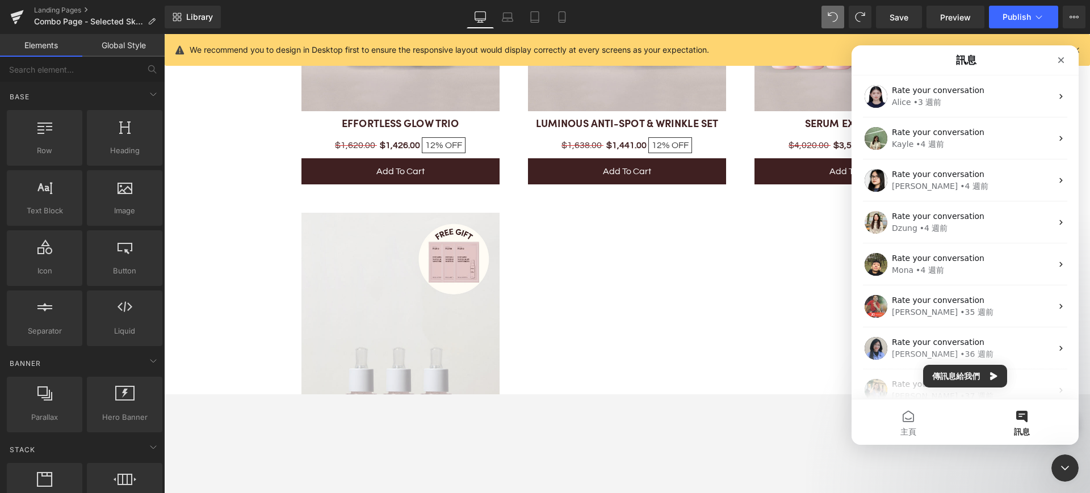
click at [233, 258] on div at bounding box center [545, 229] width 1090 height 459
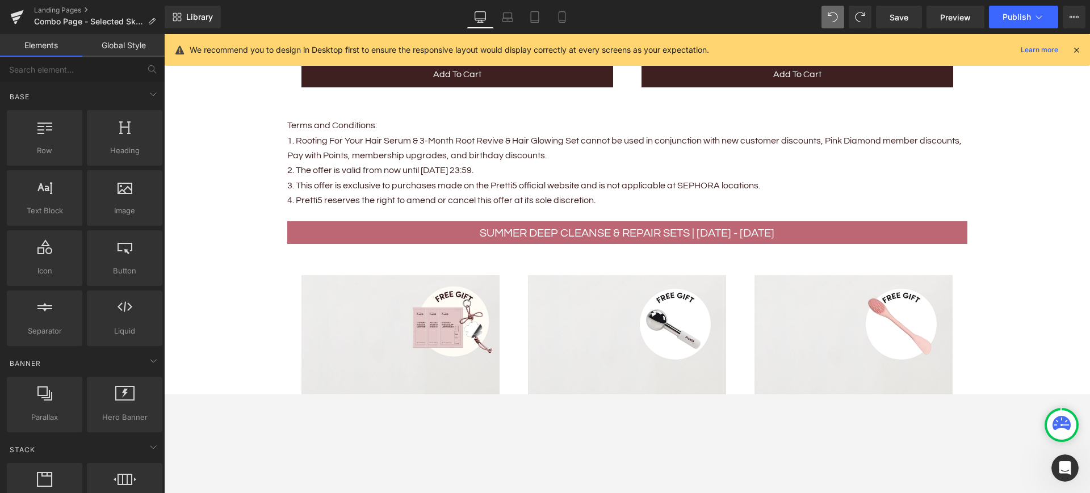
scroll to position [994, 0]
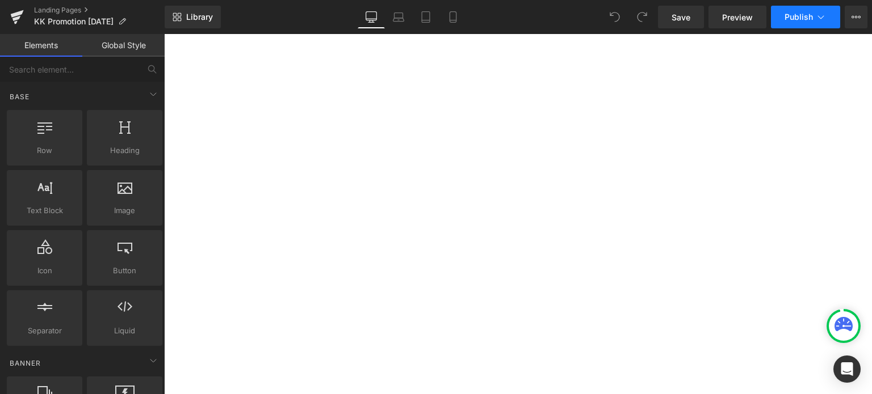
click at [824, 16] on icon at bounding box center [820, 16] width 11 height 11
click at [804, 24] on button "Publish" at bounding box center [805, 17] width 69 height 23
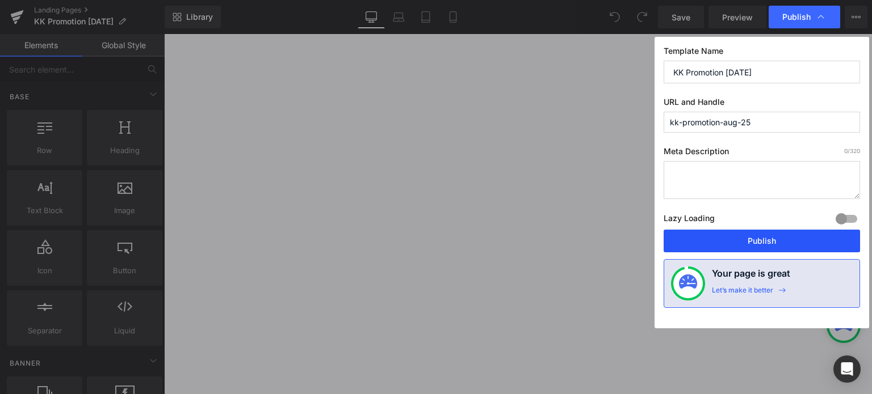
drag, startPoint x: 770, startPoint y: 246, endPoint x: 532, endPoint y: 90, distance: 283.7
click at [770, 246] on button "Publish" at bounding box center [761, 241] width 196 height 23
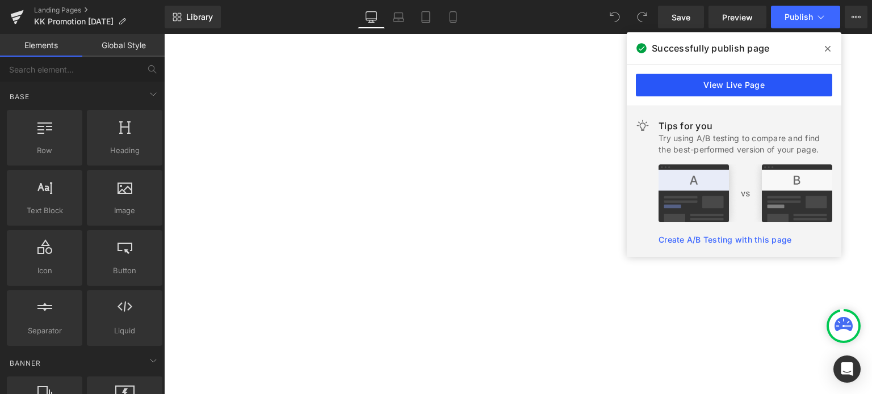
click at [733, 81] on link "View Live Page" at bounding box center [734, 85] width 196 height 23
